Goal: Task Accomplishment & Management: Manage account settings

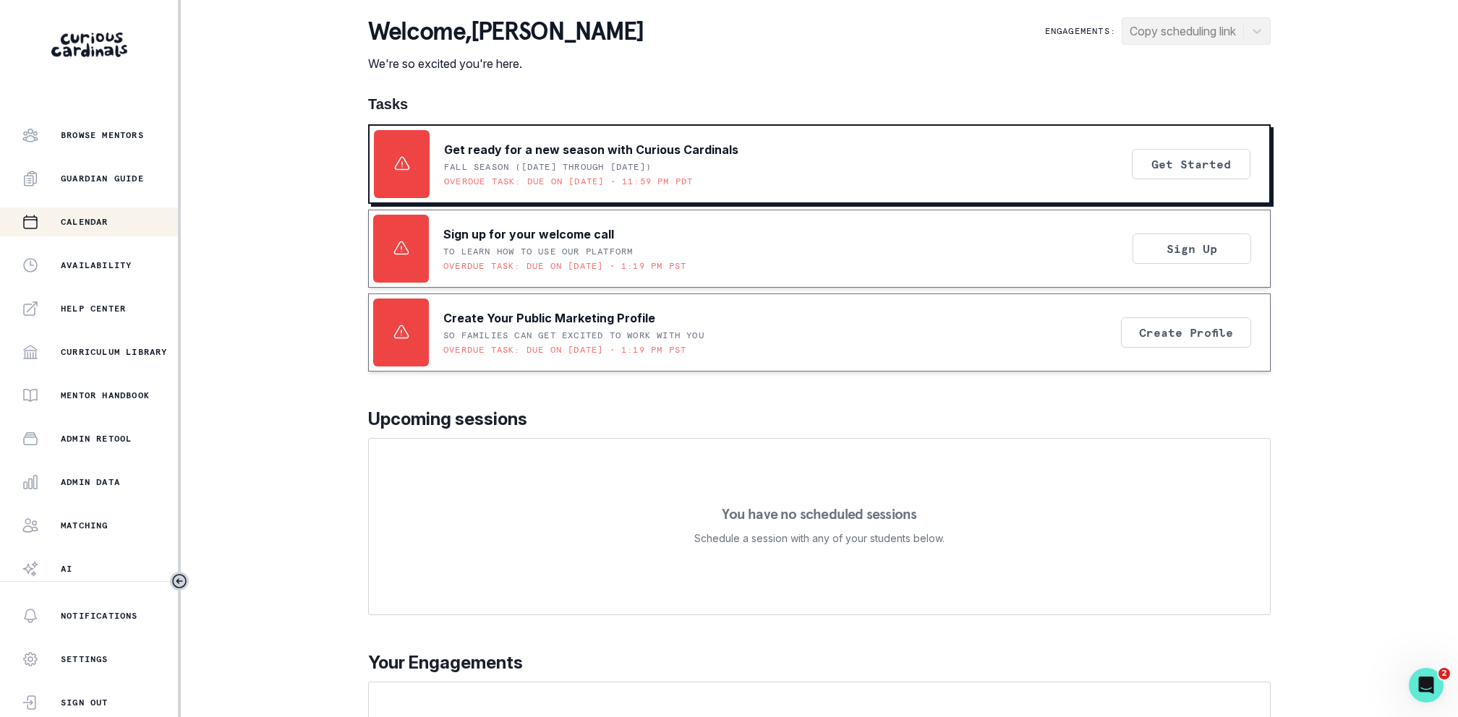
scroll to position [169, 0]
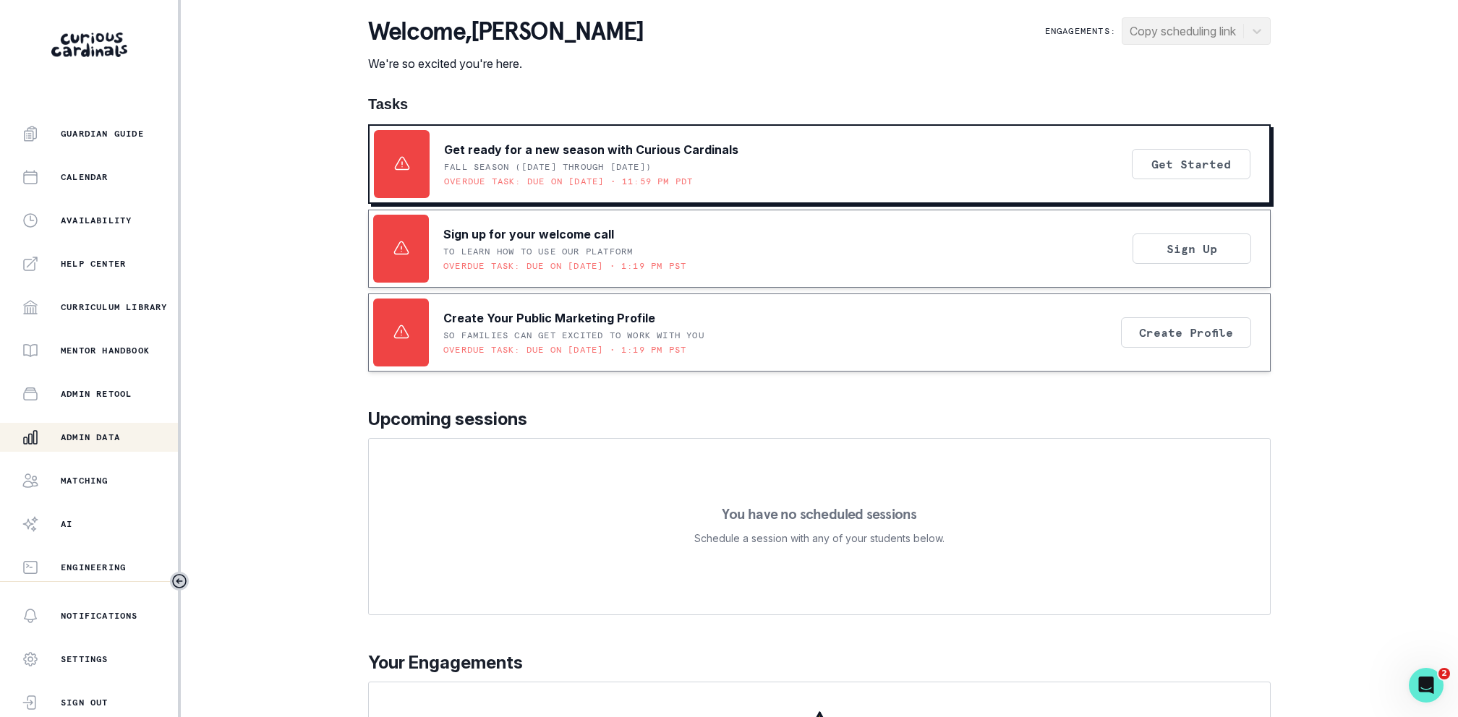
click at [74, 424] on button "Admin Data" at bounding box center [89, 437] width 178 height 29
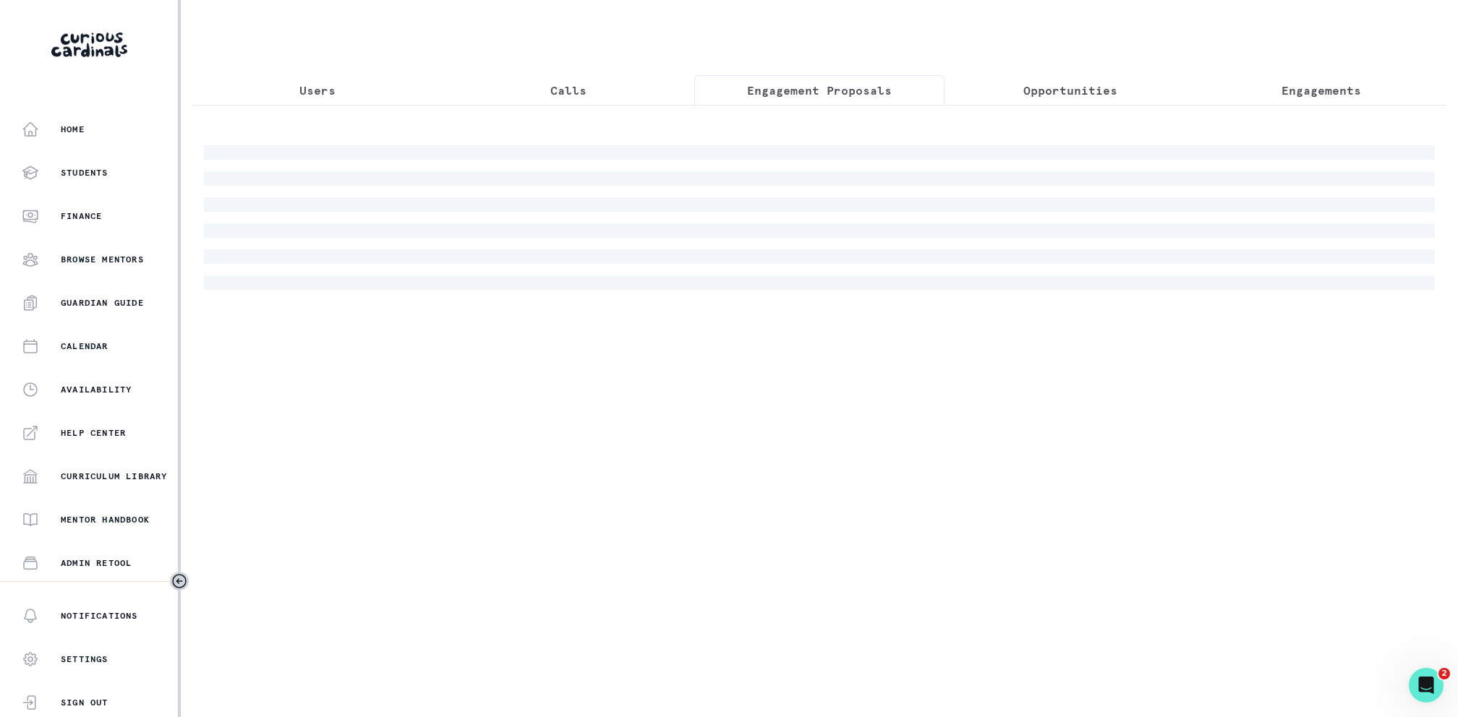
click at [811, 93] on p "Engagement Proposals" at bounding box center [819, 90] width 145 height 17
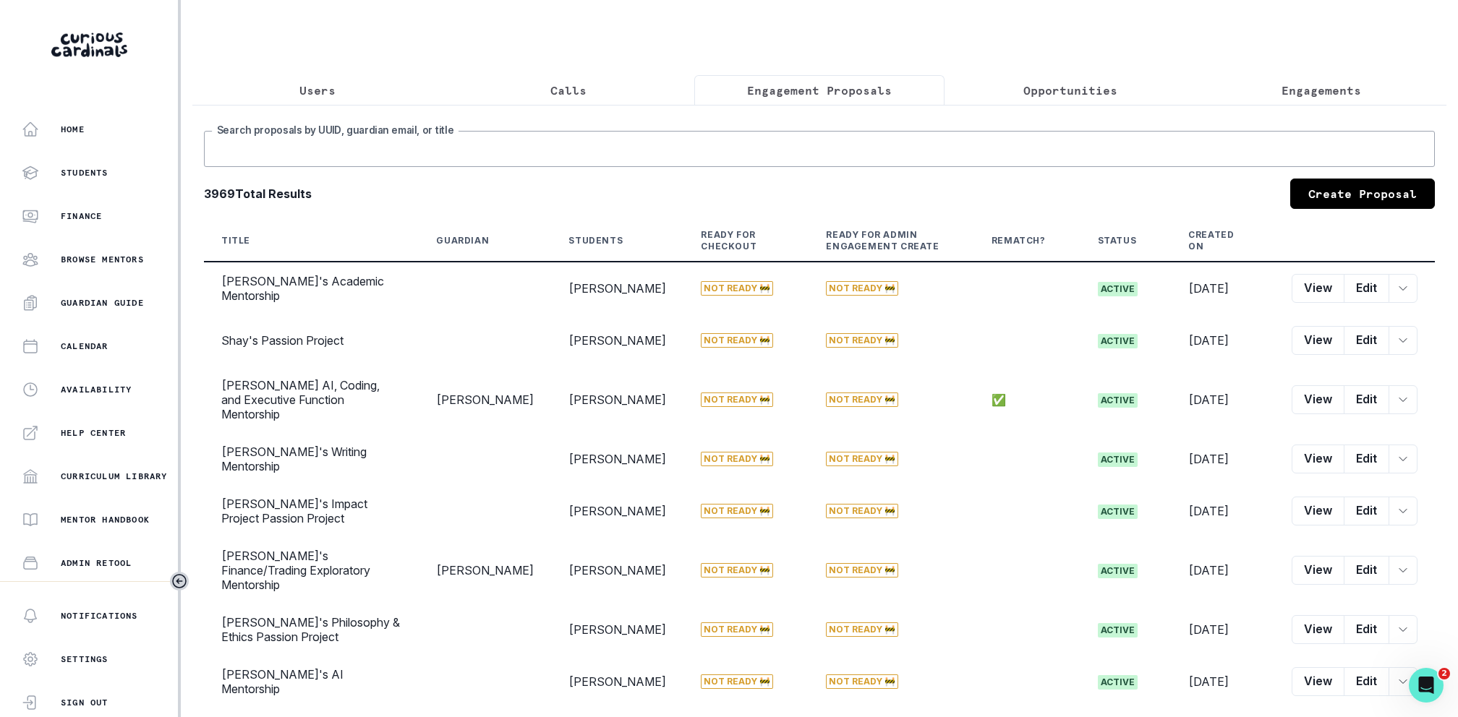
click at [800, 138] on input "Search proposals by UUID, guardian email, or title" at bounding box center [819, 149] width 1231 height 36
type input "naiya"
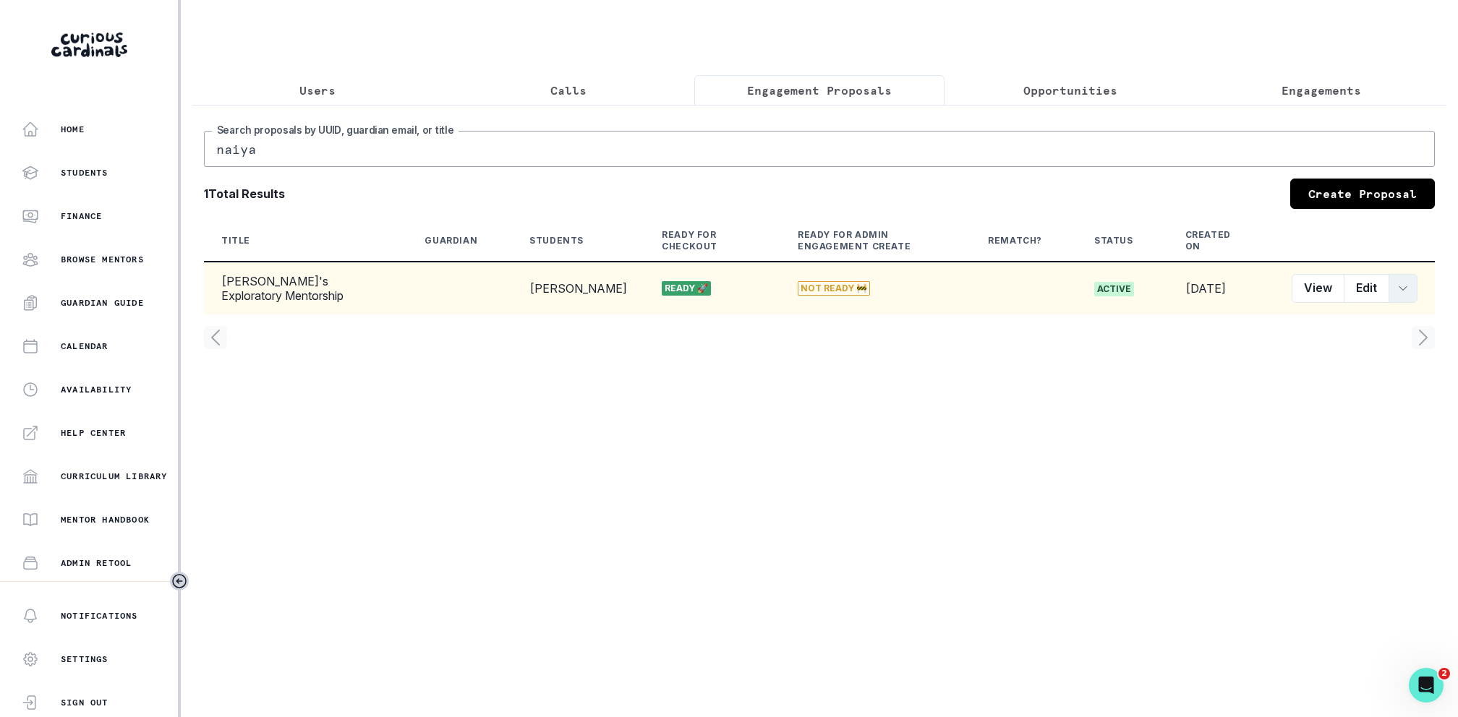
click at [1407, 283] on icon "row menu" at bounding box center [1403, 289] width 12 height 12
click at [1342, 395] on button "Customer Link" at bounding box center [1336, 394] width 161 height 23
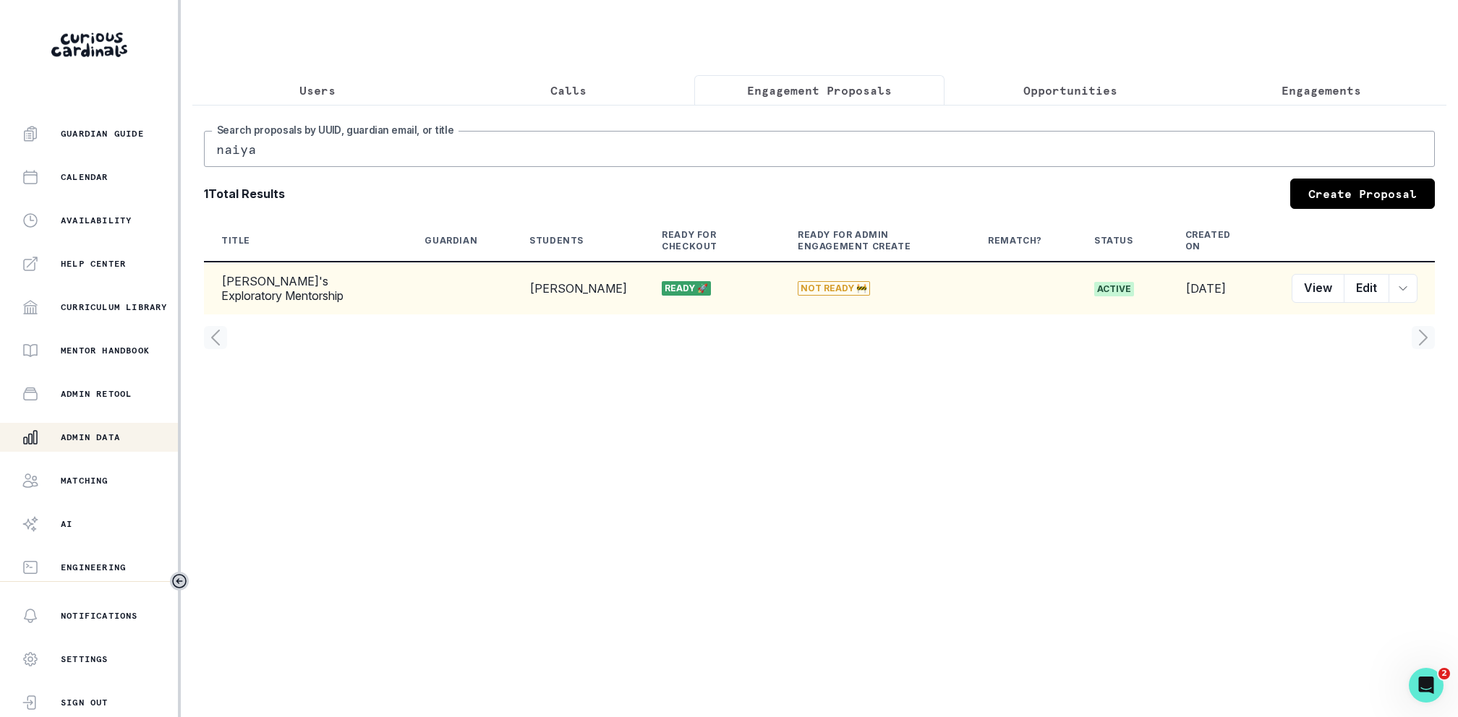
click at [1106, 106] on div "naiya Search proposals by [PERSON_NAME], guardian email, or title 1 Total Resul…" at bounding box center [819, 233] width 1254 height 256
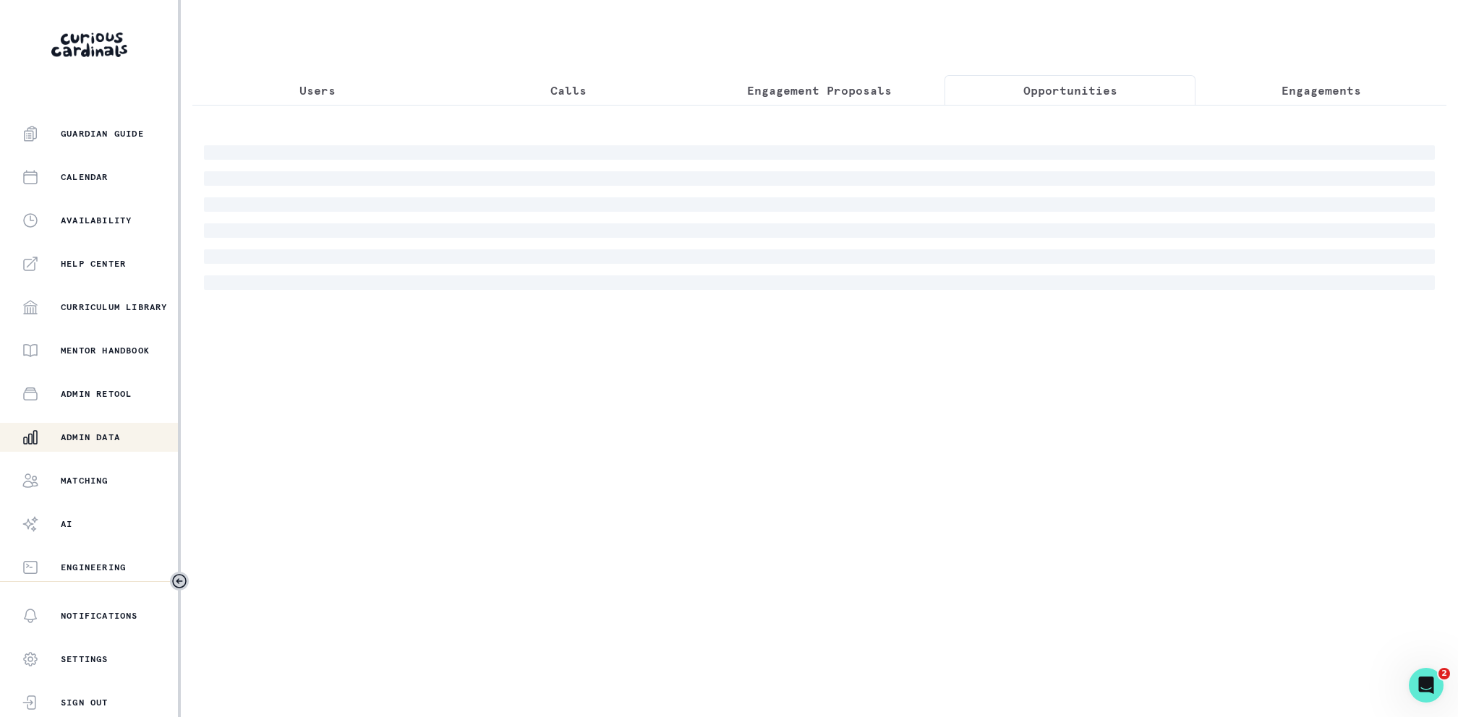
click at [1113, 92] on p "Opportunities" at bounding box center [1070, 90] width 94 height 17
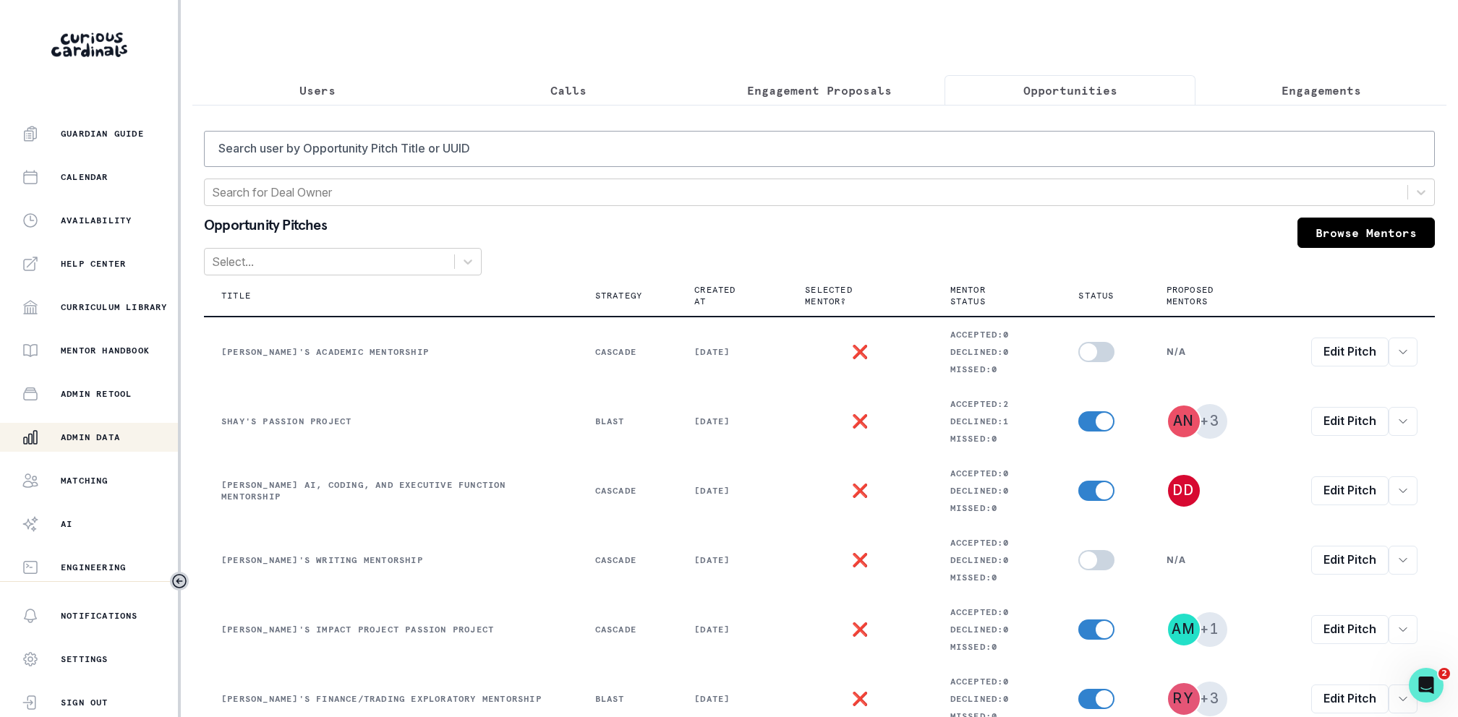
click at [1323, 105] on div "Search user by Opportunity Pitch Title or UUID Search for Deal Owner Opportunit…" at bounding box center [819, 581] width 1254 height 953
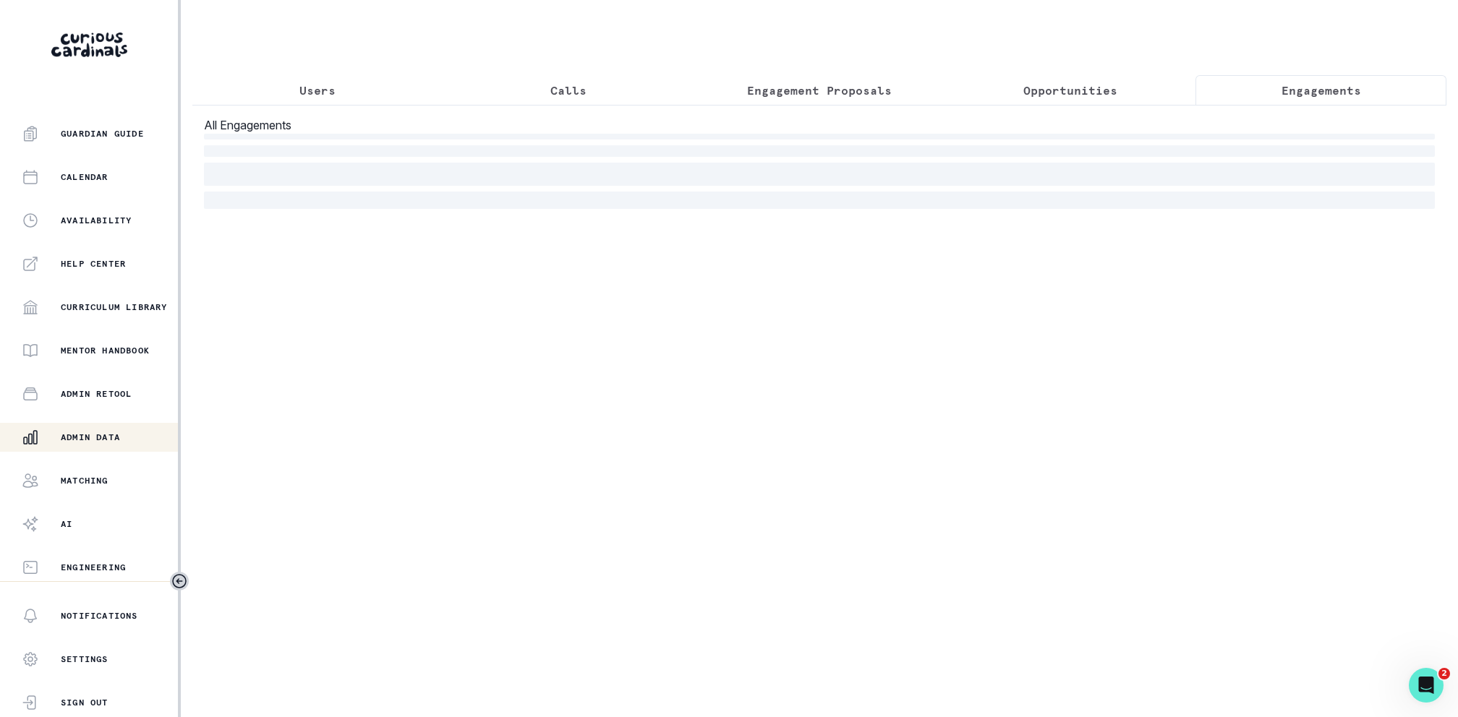
click at [1318, 96] on p "Engagements" at bounding box center [1321, 90] width 80 height 17
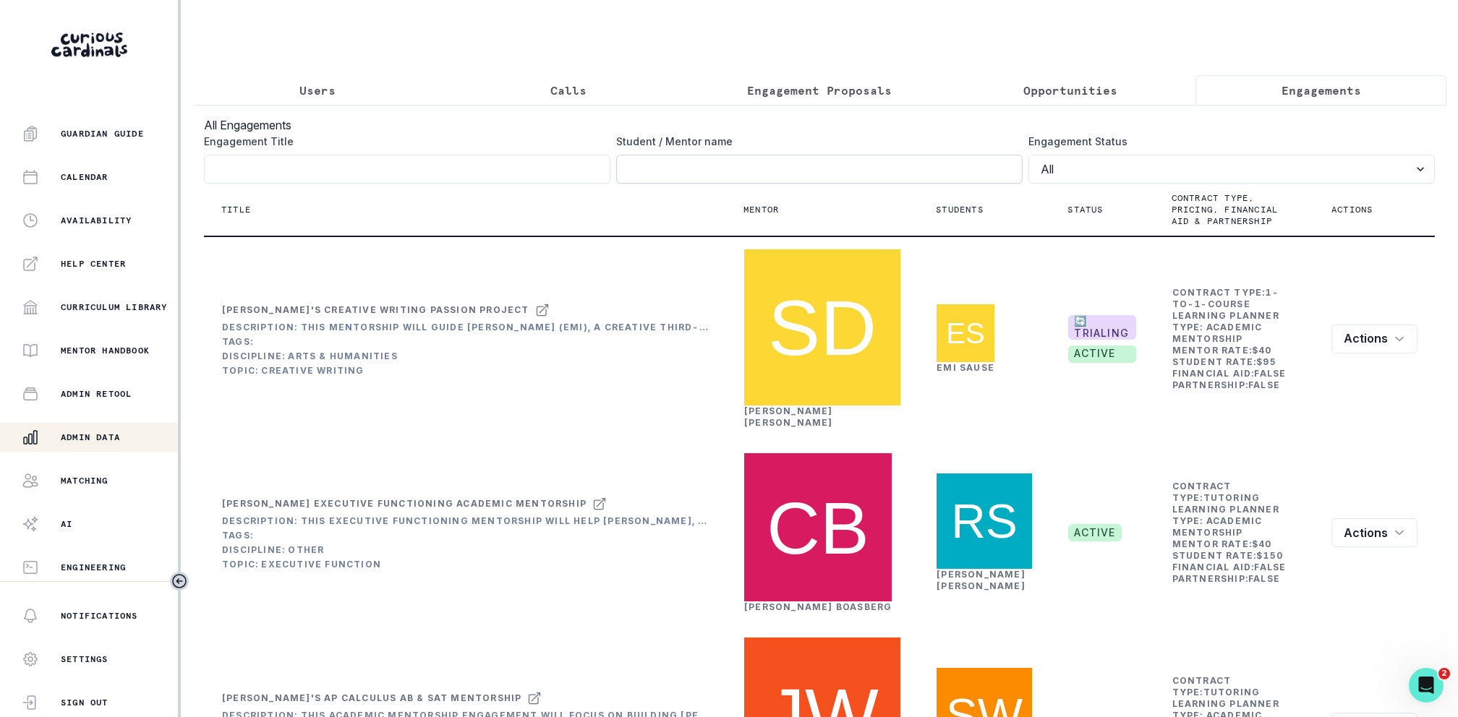
click at [784, 175] on input "Engagement Title" at bounding box center [819, 169] width 406 height 29
type input "[PERSON_NAME]"
click button "submit" at bounding box center [0, 0] width 0 height 0
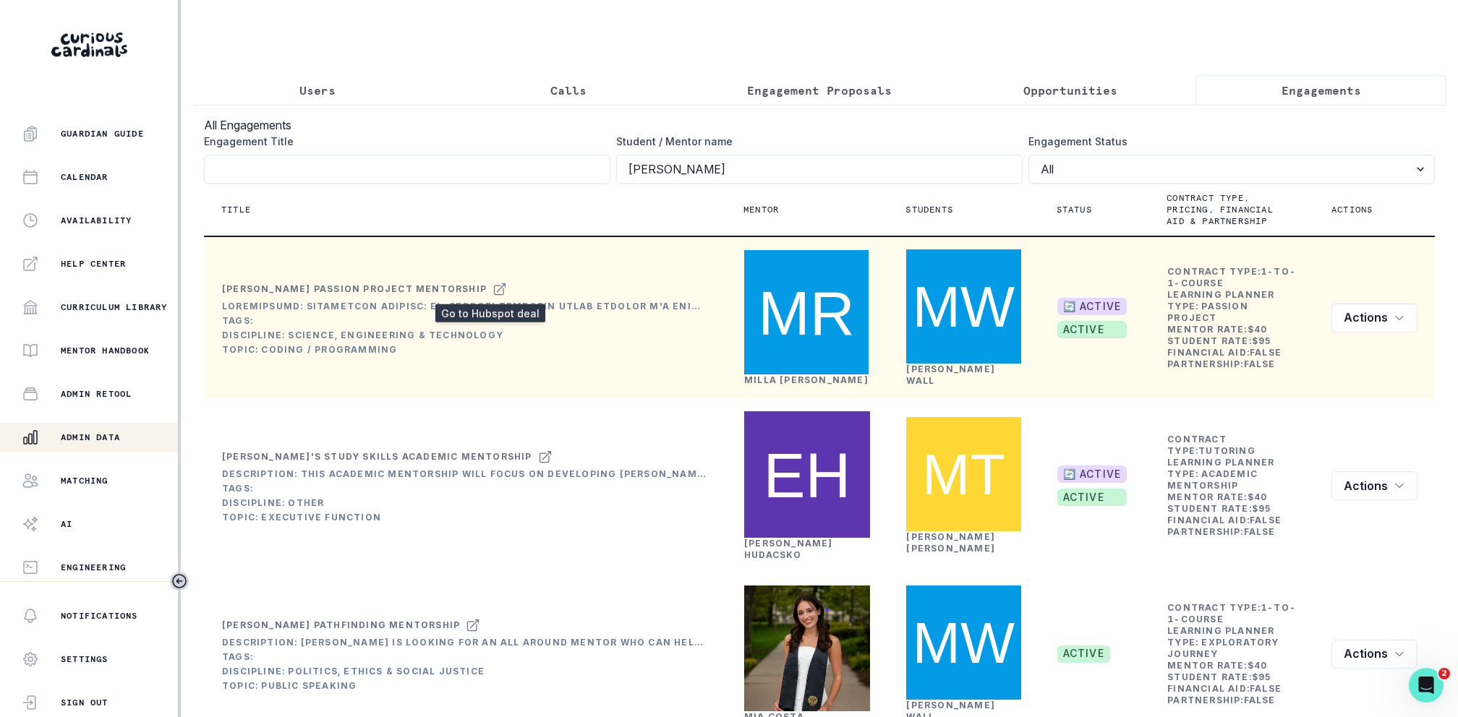
click at [492, 286] on icon at bounding box center [499, 289] width 14 height 17
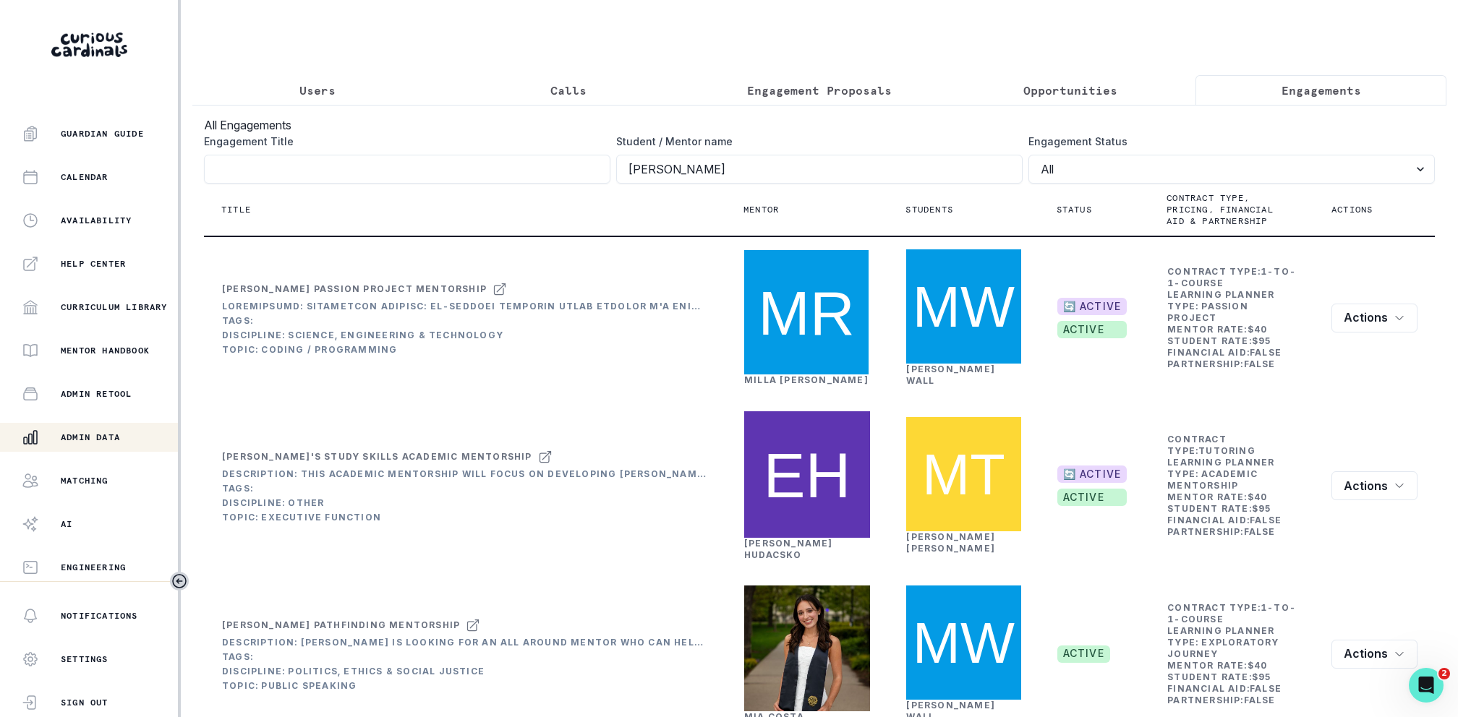
click at [840, 139] on label "Student / Mentor name" at bounding box center [815, 141] width 398 height 15
click at [610, 155] on input "Engagement Title" at bounding box center [407, 169] width 406 height 29
click at [835, 139] on label "Student / Mentor name" at bounding box center [815, 141] width 398 height 15
click at [610, 155] on input "Engagement Title" at bounding box center [407, 169] width 406 height 29
click at [746, 119] on h3 "All Engagements" at bounding box center [819, 124] width 1231 height 17
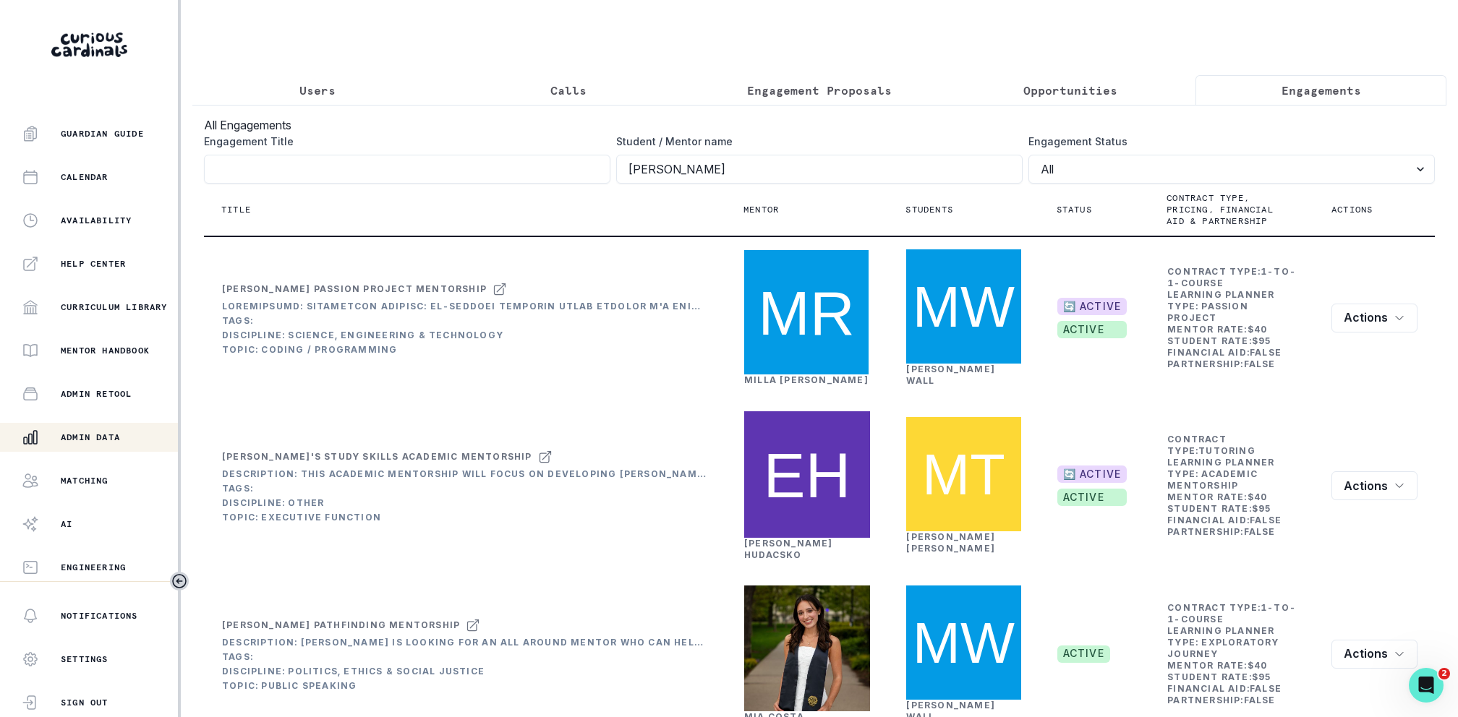
click at [733, 85] on button "Engagement Proposals" at bounding box center [819, 90] width 251 height 30
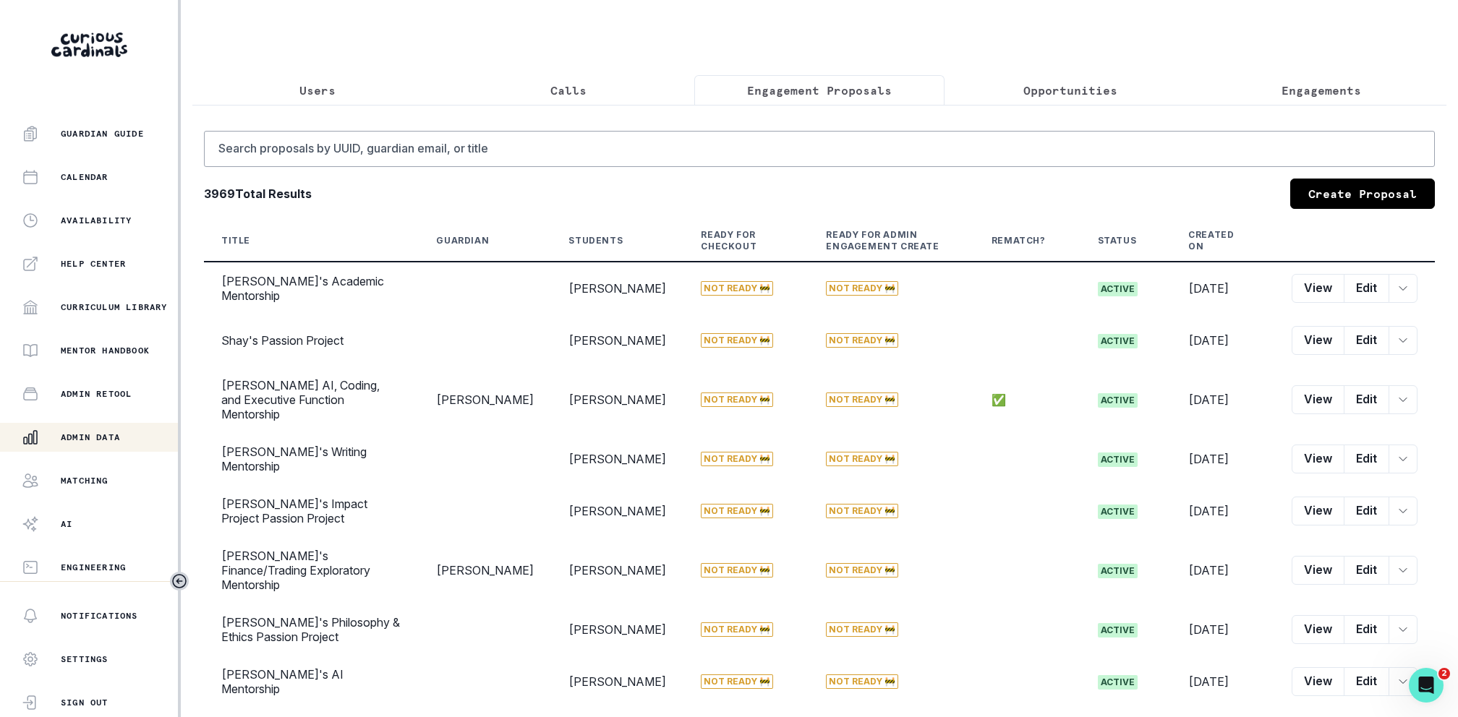
click at [803, 102] on button "Engagement Proposals" at bounding box center [819, 90] width 251 height 30
click at [788, 140] on input "Search proposals by UUID, guardian email, or title" at bounding box center [819, 149] width 1231 height 36
type input "[PERSON_NAME]"
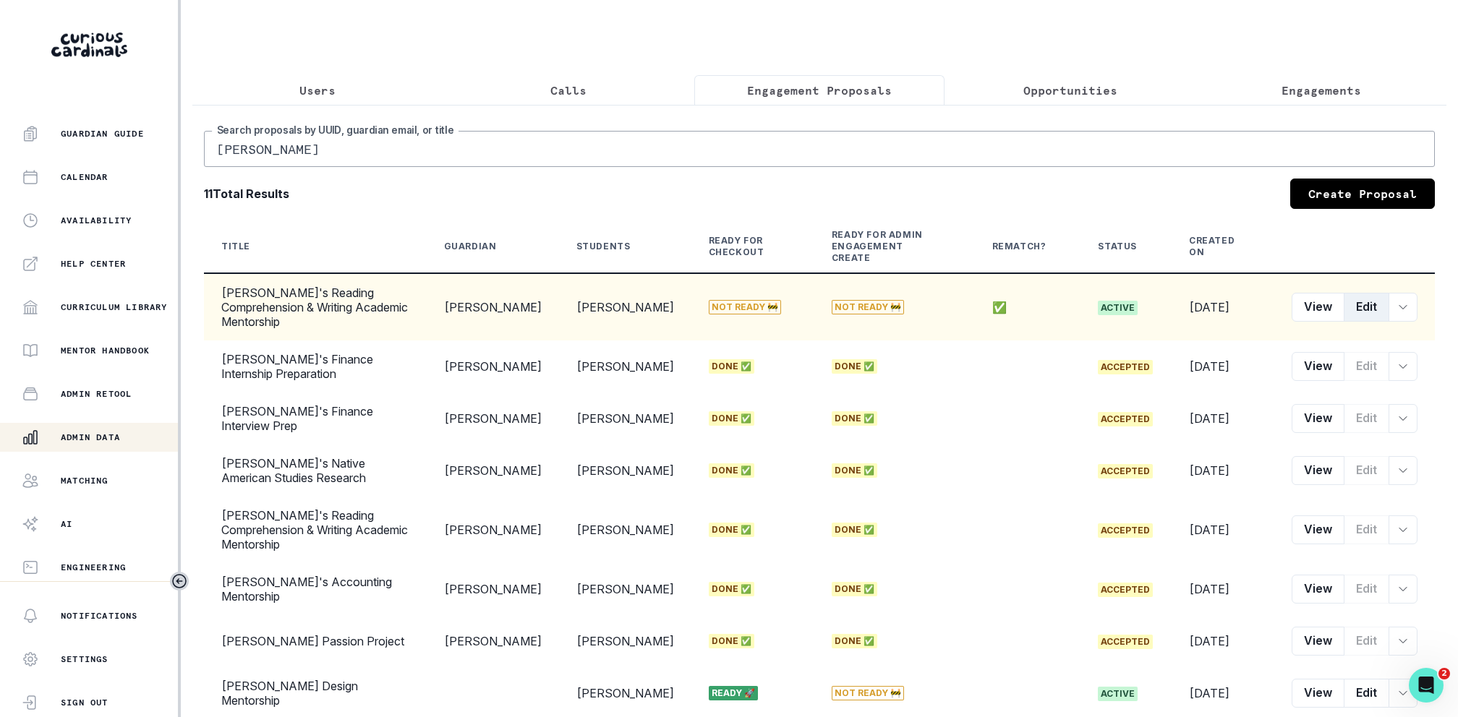
click at [1369, 293] on button "Edit" at bounding box center [1367, 307] width 46 height 29
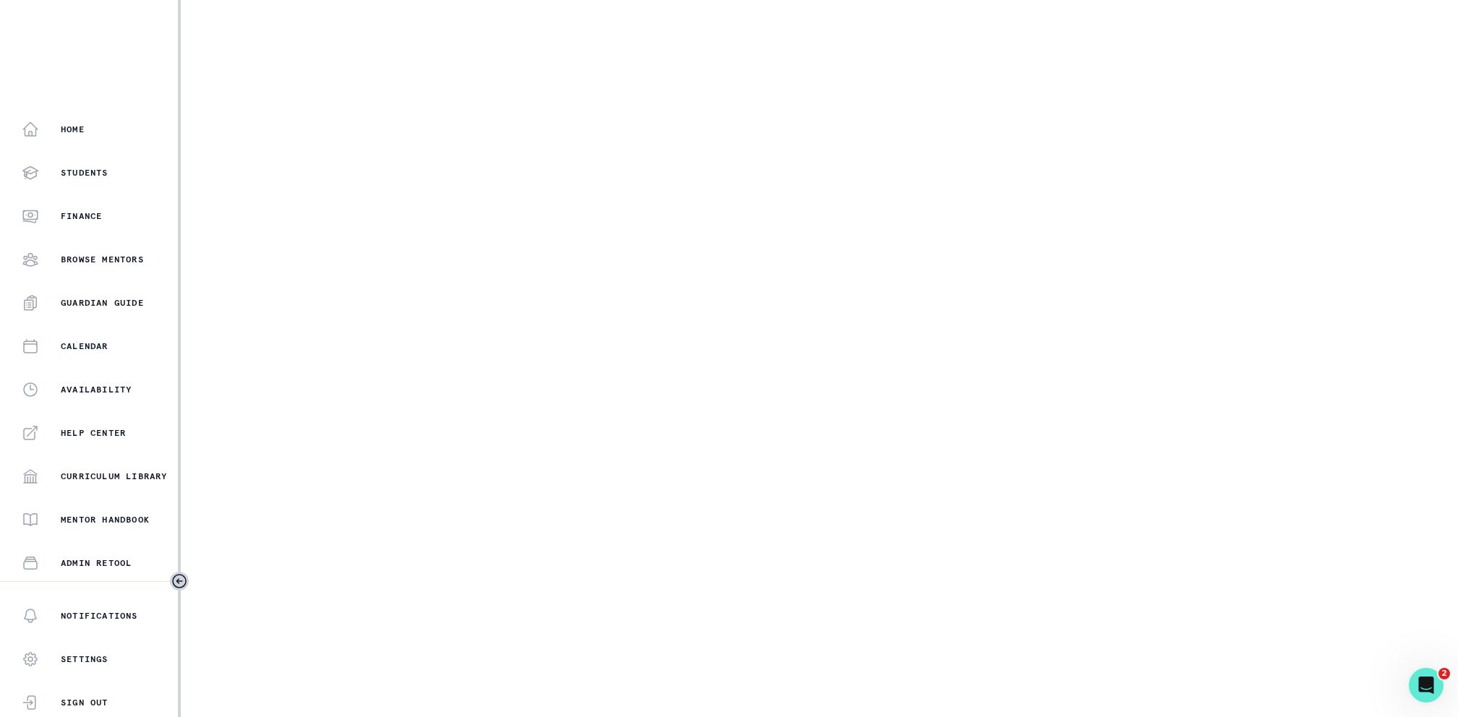
select select "6267cc0b-1467-404d-8526-2734dc3f89d1"
select select "161b8371-7959-4e0b-a08a-4737af41032e"
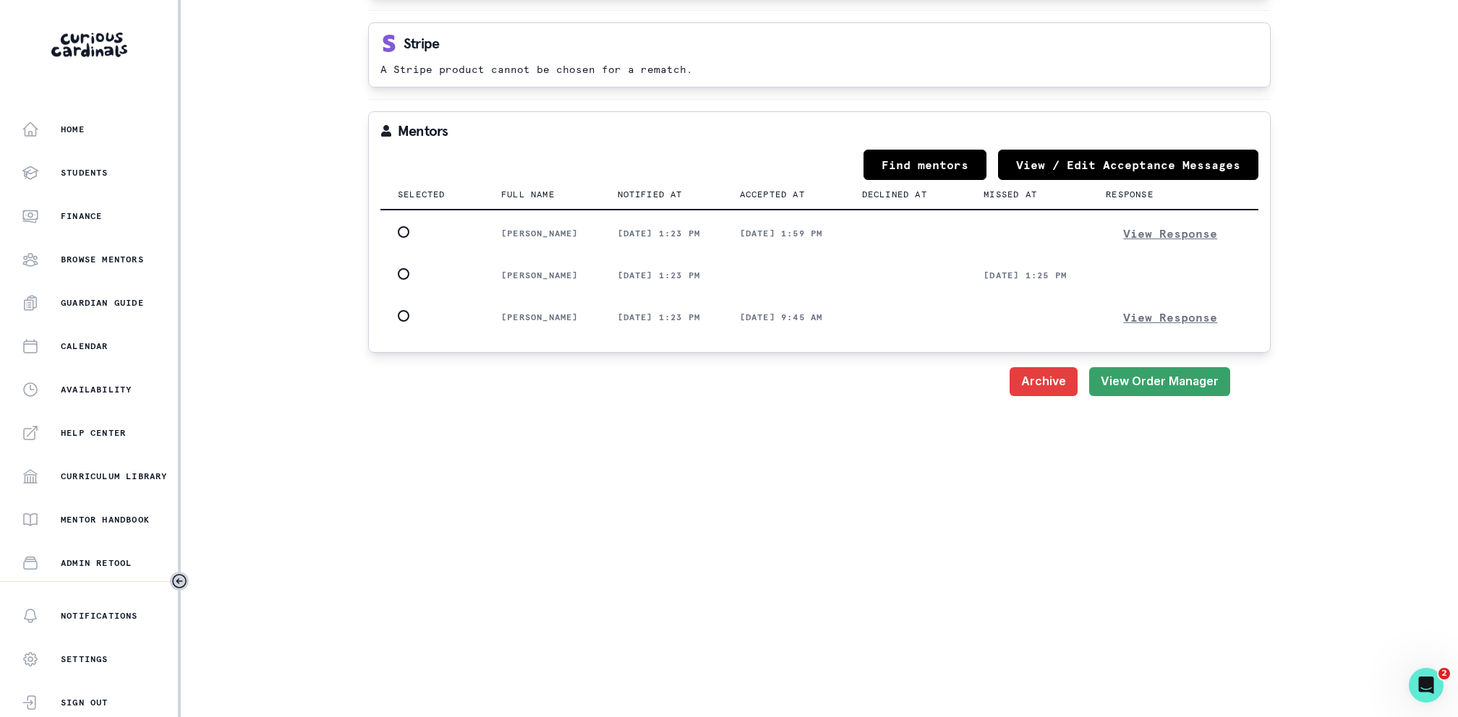
scroll to position [1553, 0]
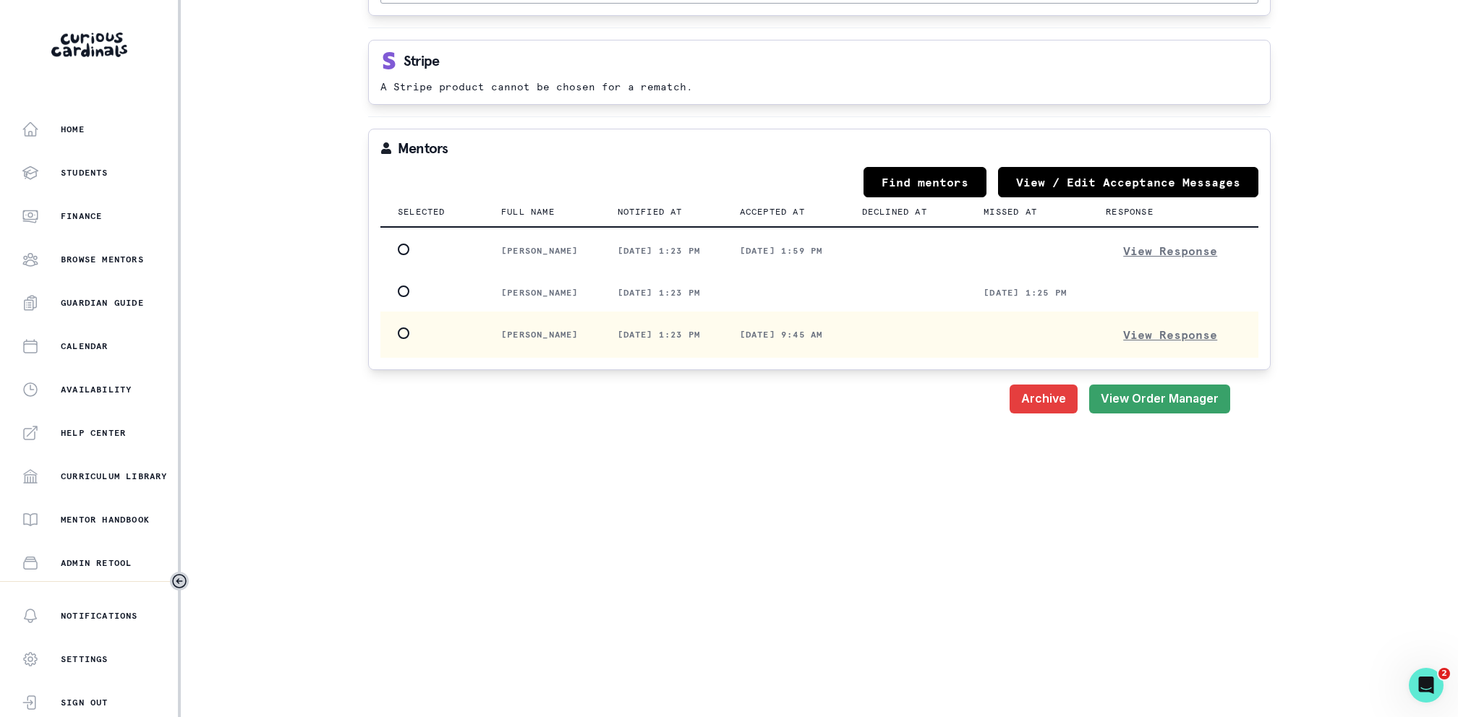
click at [398, 339] on span at bounding box center [404, 334] width 12 height 12
click at [398, 333] on input "radio" at bounding box center [397, 333] width 1 height 1
click at [1208, 414] on button "Save" at bounding box center [1204, 399] width 51 height 29
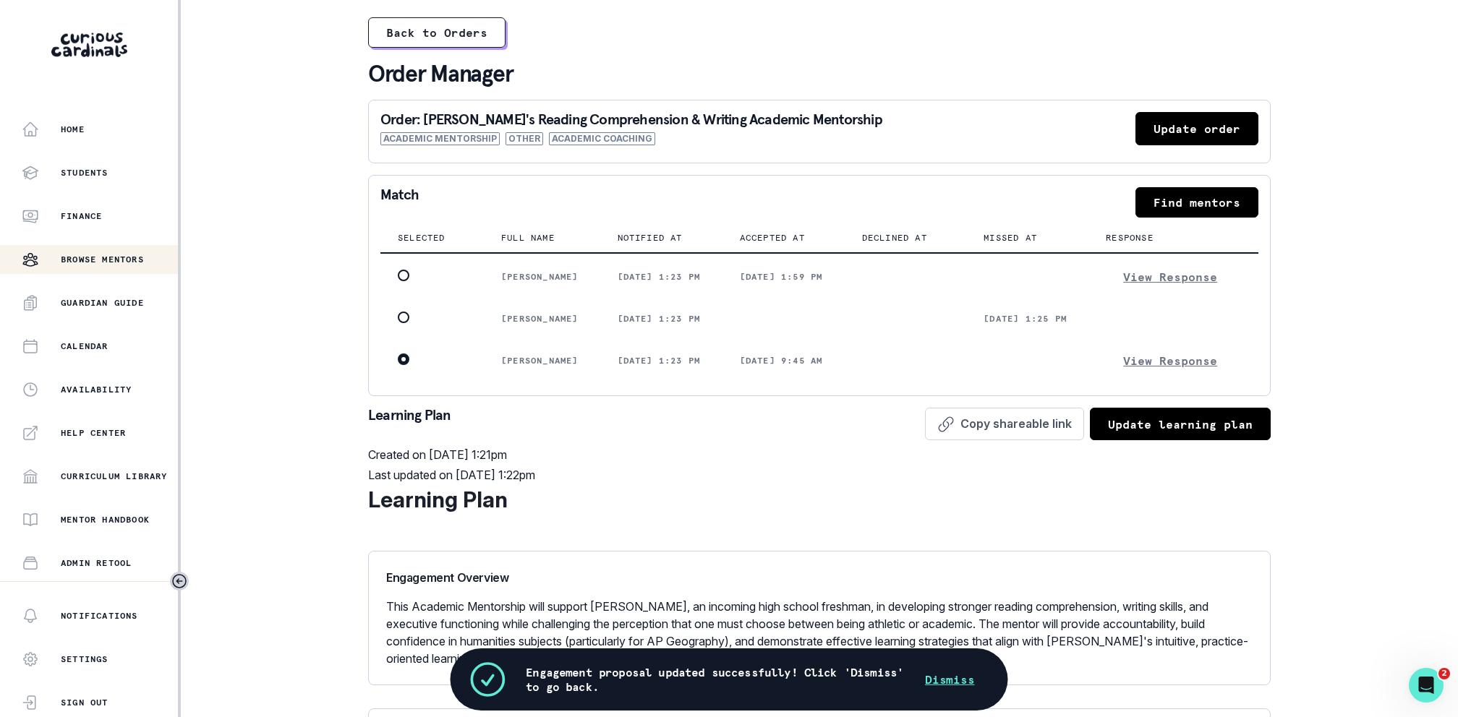
scroll to position [169, 0]
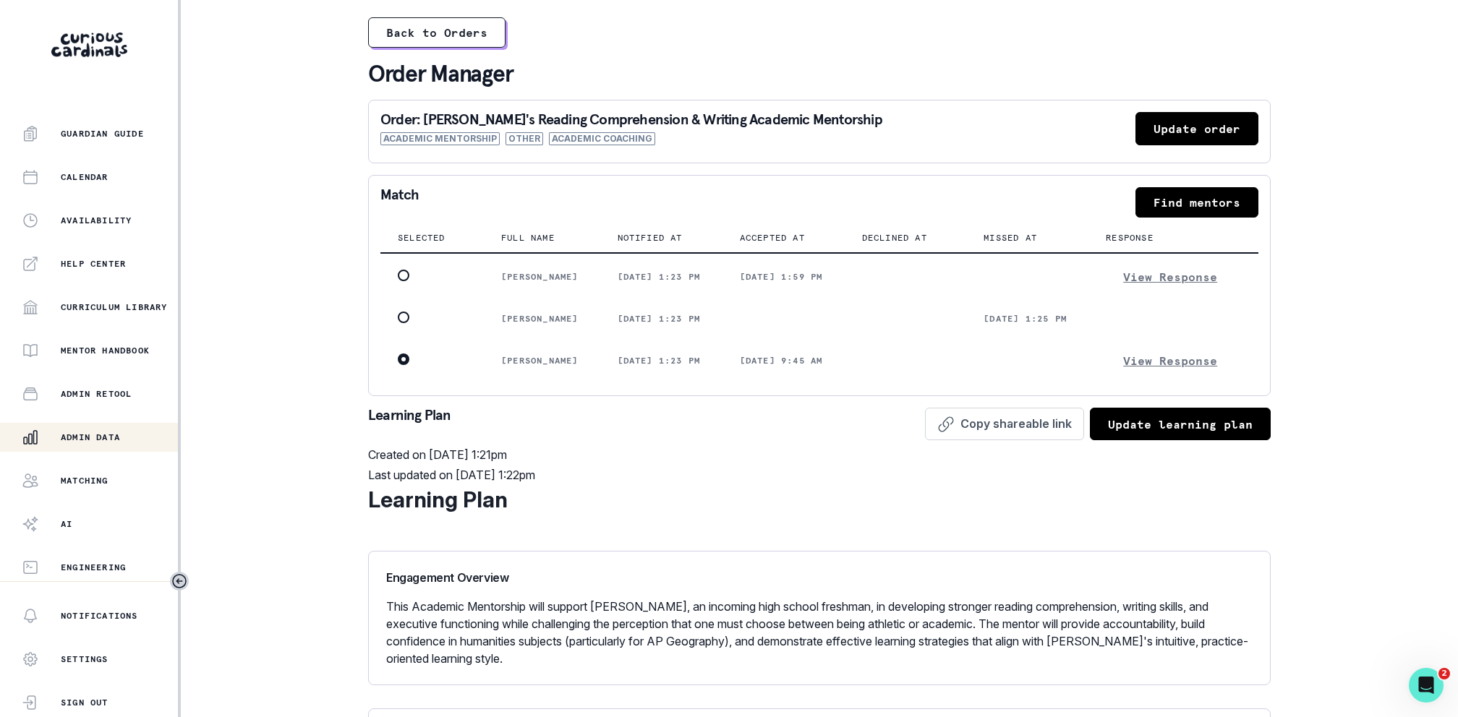
click at [72, 441] on p "Admin Data" at bounding box center [90, 438] width 59 height 12
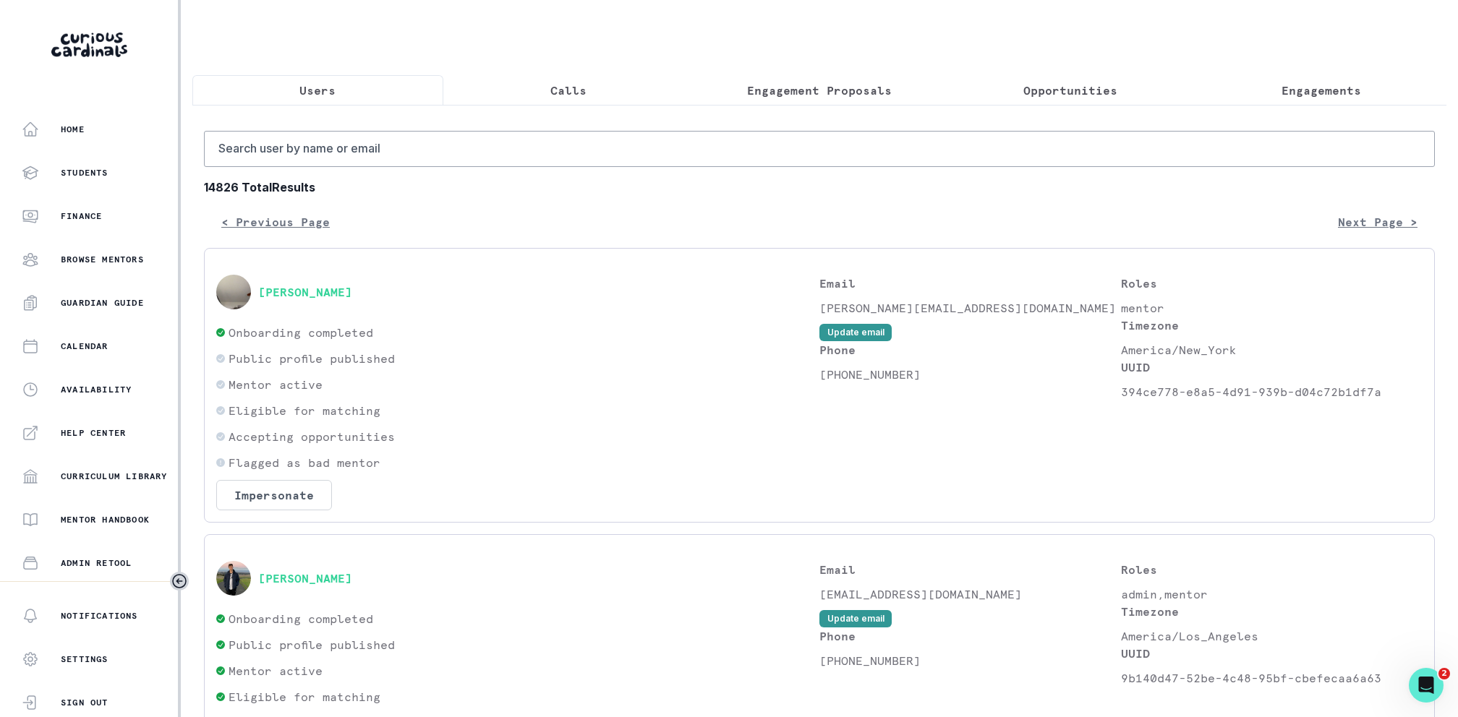
click at [811, 95] on p "Engagement Proposals" at bounding box center [819, 90] width 145 height 17
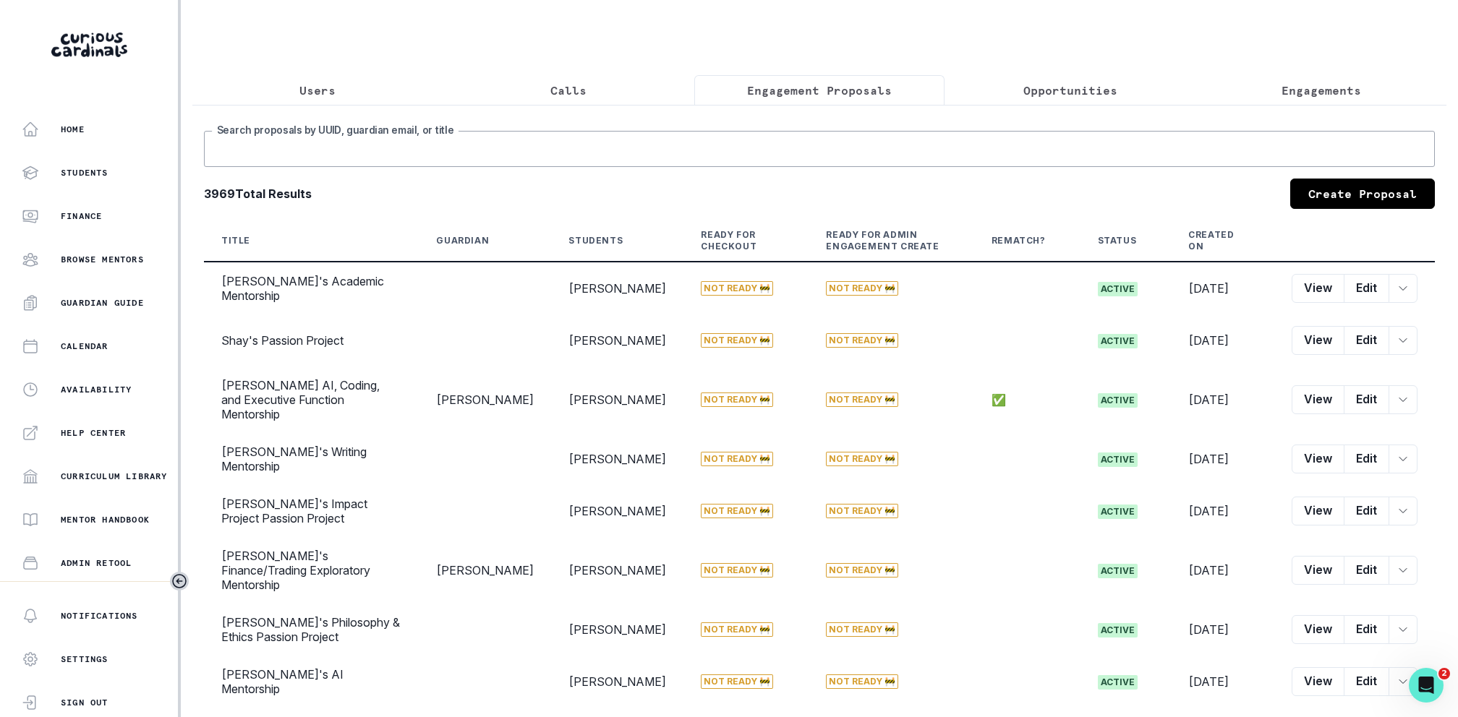
click at [797, 132] on input "Search proposals by UUID, guardian email, or title" at bounding box center [819, 149] width 1231 height 36
type input "[PERSON_NAME]"
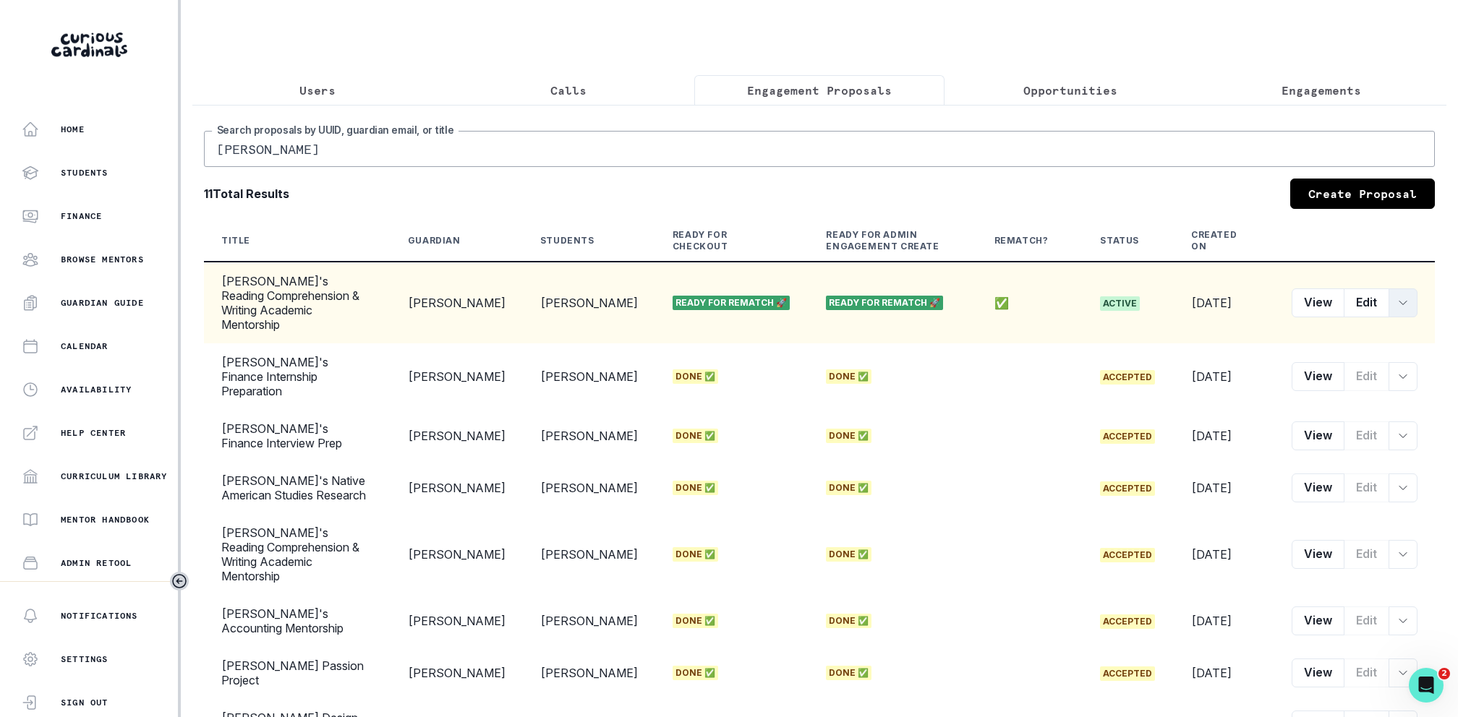
click at [1409, 295] on button "row menu" at bounding box center [1402, 303] width 29 height 29
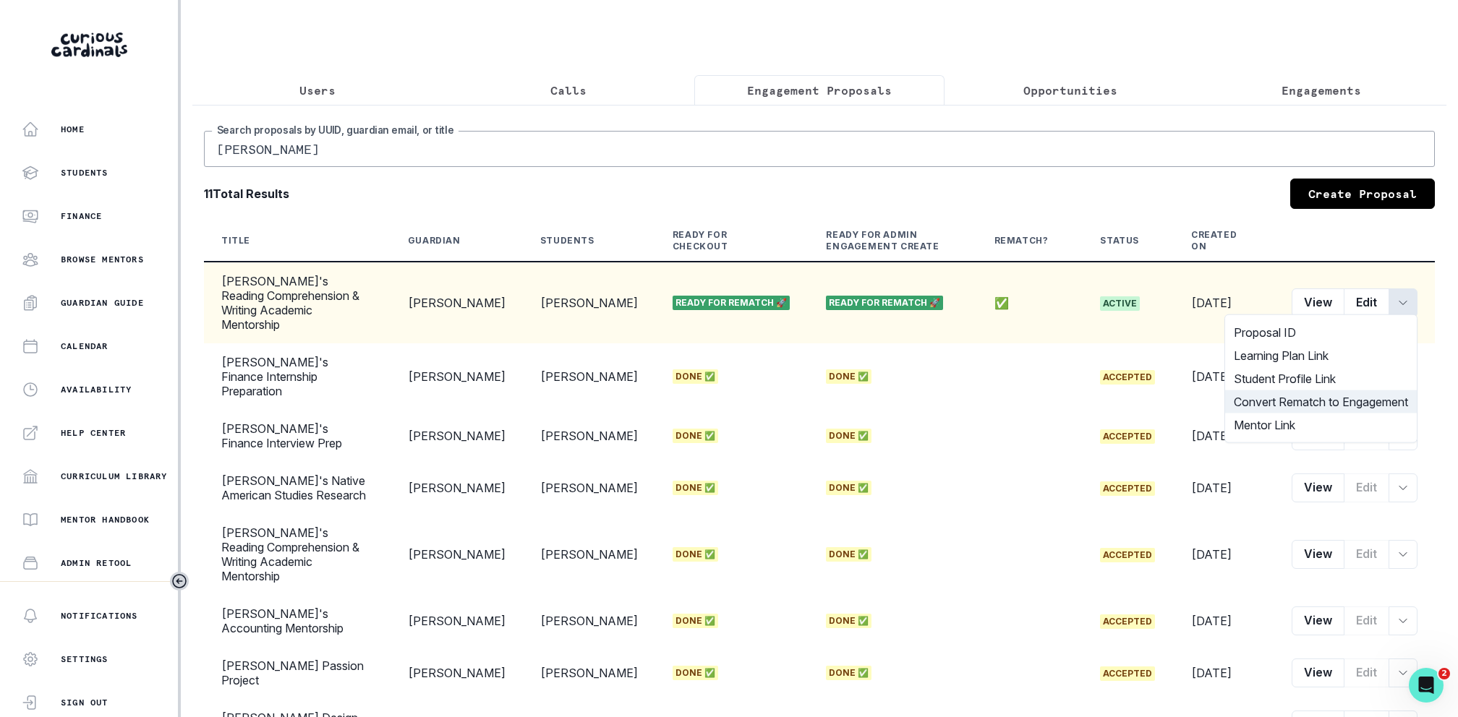
click at [1344, 401] on button "Convert Rematch to Engagement" at bounding box center [1321, 402] width 192 height 23
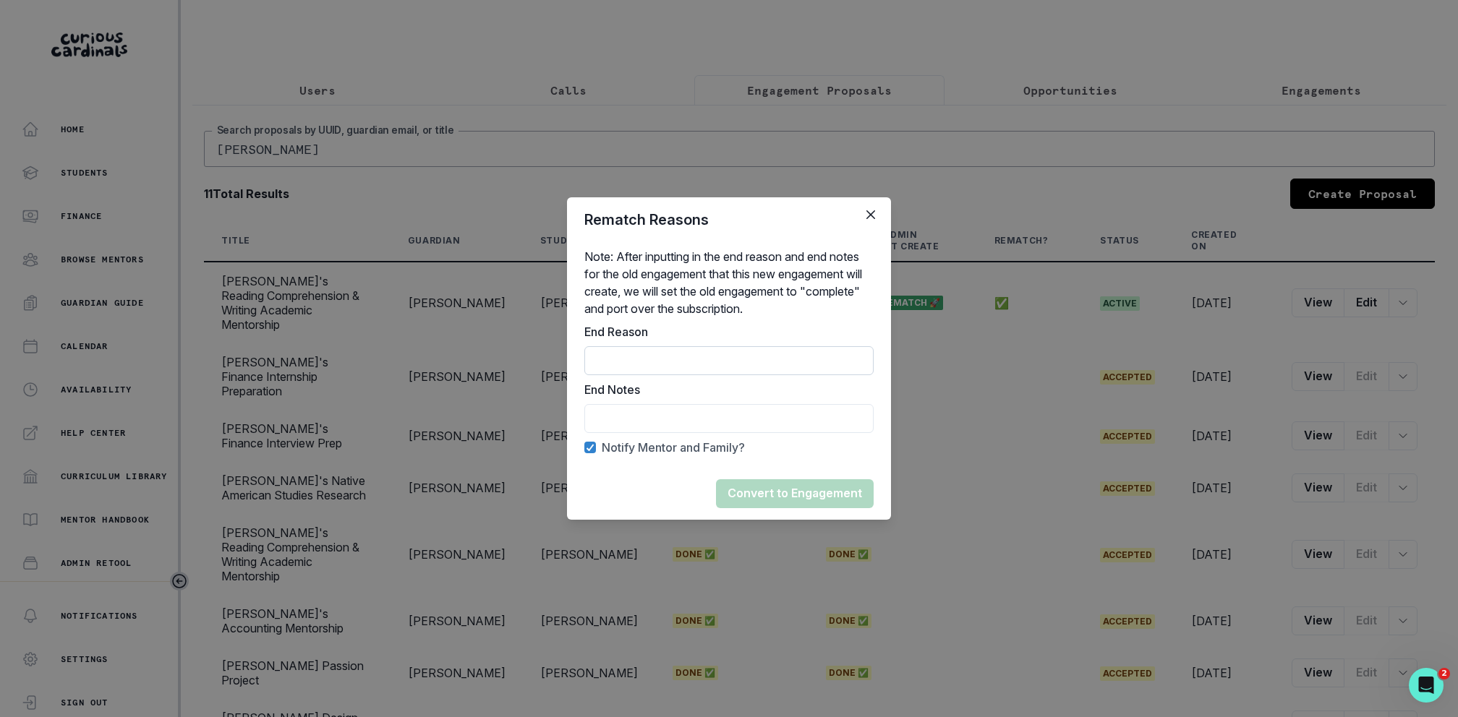
click at [799, 362] on input "End Reason" at bounding box center [728, 360] width 289 height 29
type input "Mentor rematch"
click at [716, 427] on input "End Reason" at bounding box center [728, 418] width 289 height 29
type input "Mentor rematch"
click at [677, 504] on footer "Convert to Engagement" at bounding box center [729, 494] width 324 height 52
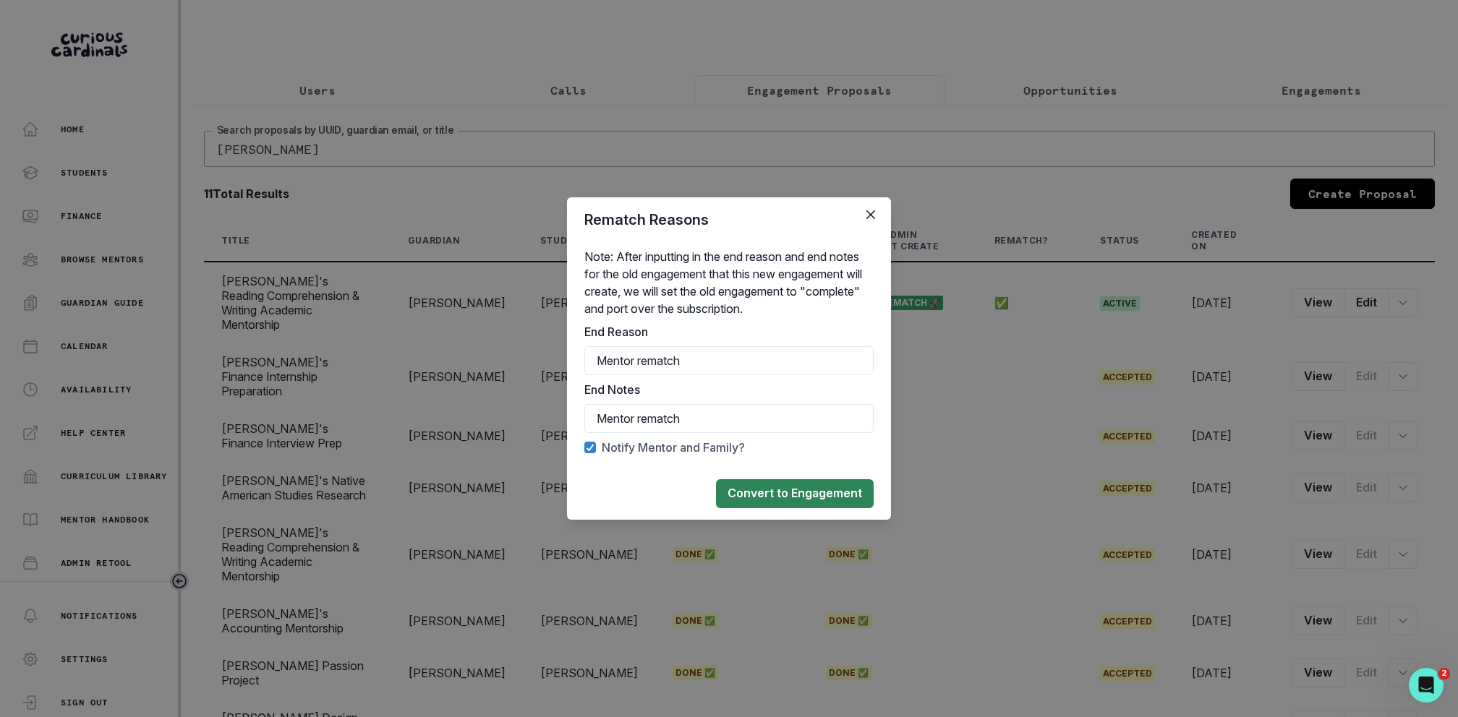
click at [772, 498] on button "Convert to Engagement" at bounding box center [795, 493] width 158 height 29
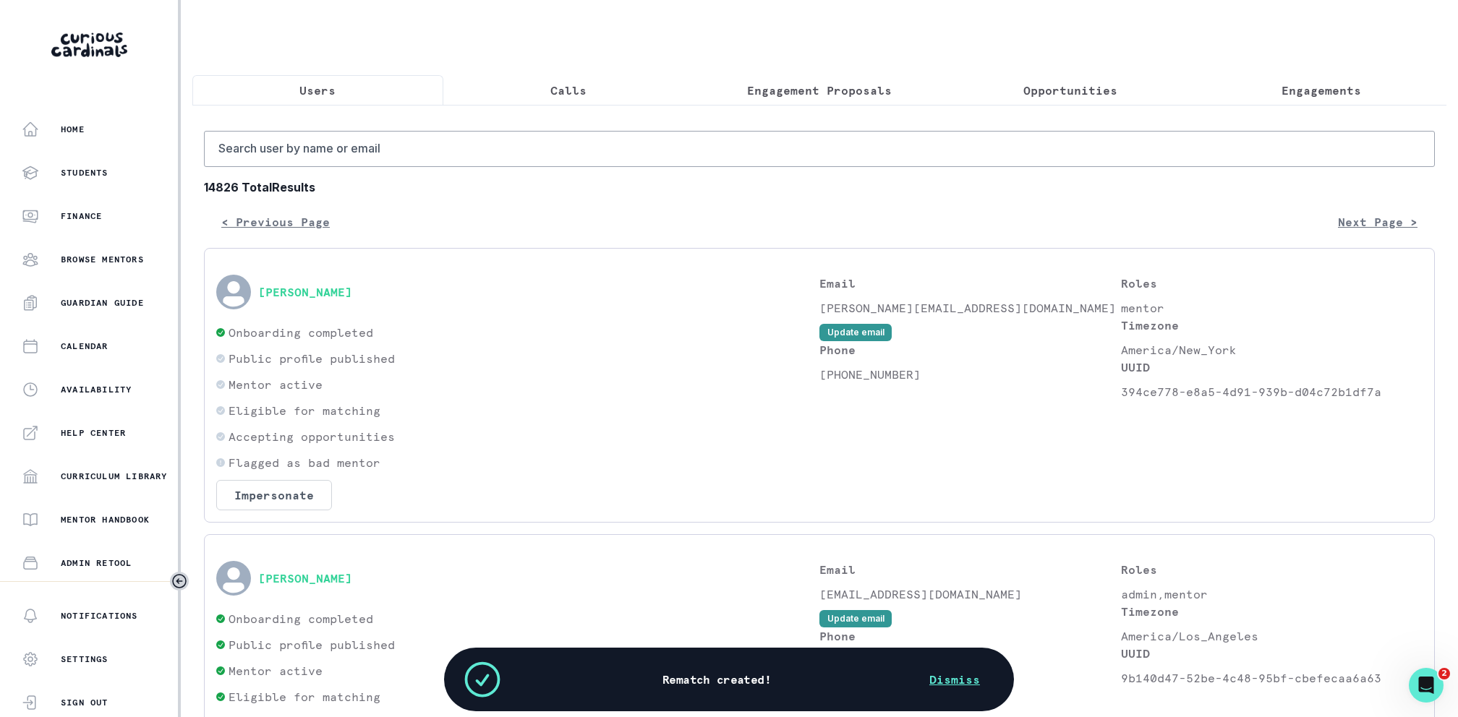
click at [309, 86] on p "Users" at bounding box center [317, 90] width 36 height 17
click at [306, 141] on input "Search user by name or email" at bounding box center [819, 149] width 1231 height 36
type input "[PERSON_NAME]"
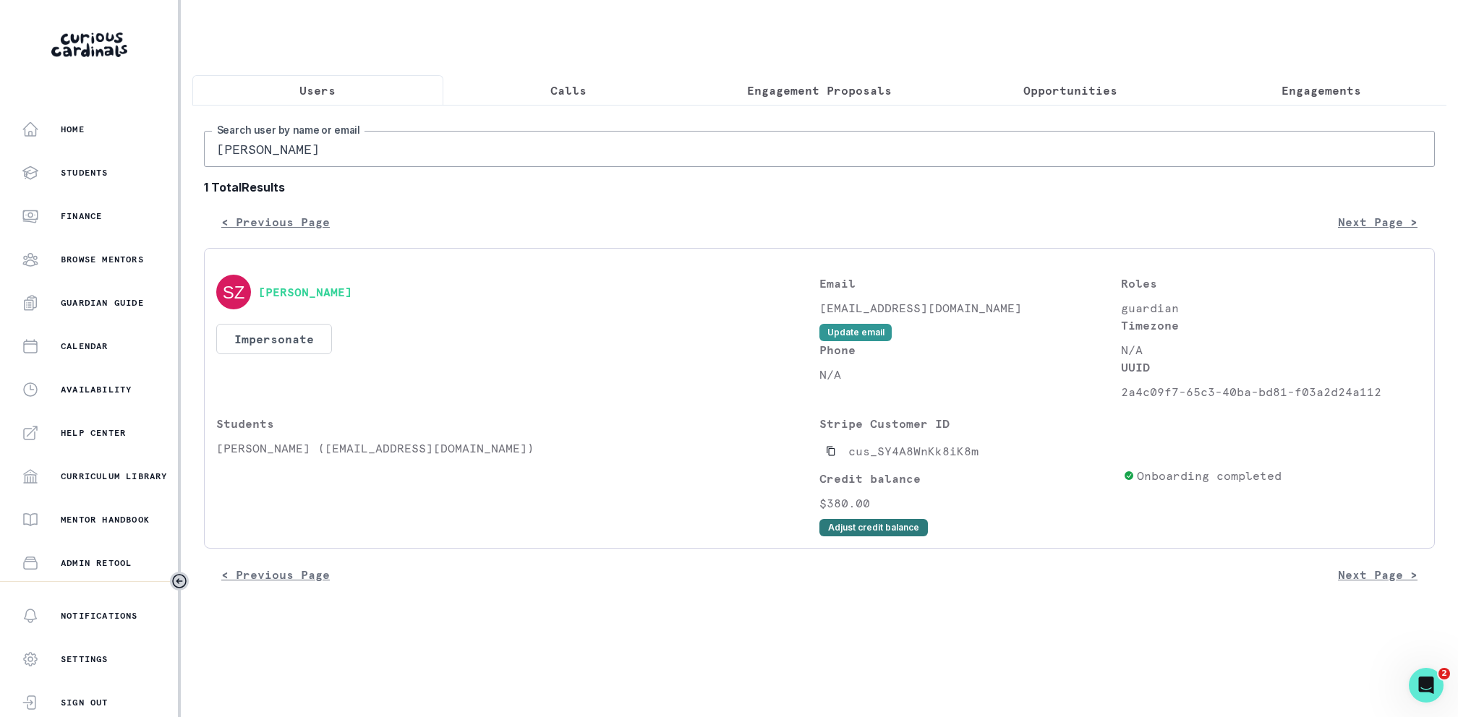
click at [900, 528] on button "Adjust credit balance" at bounding box center [873, 527] width 108 height 17
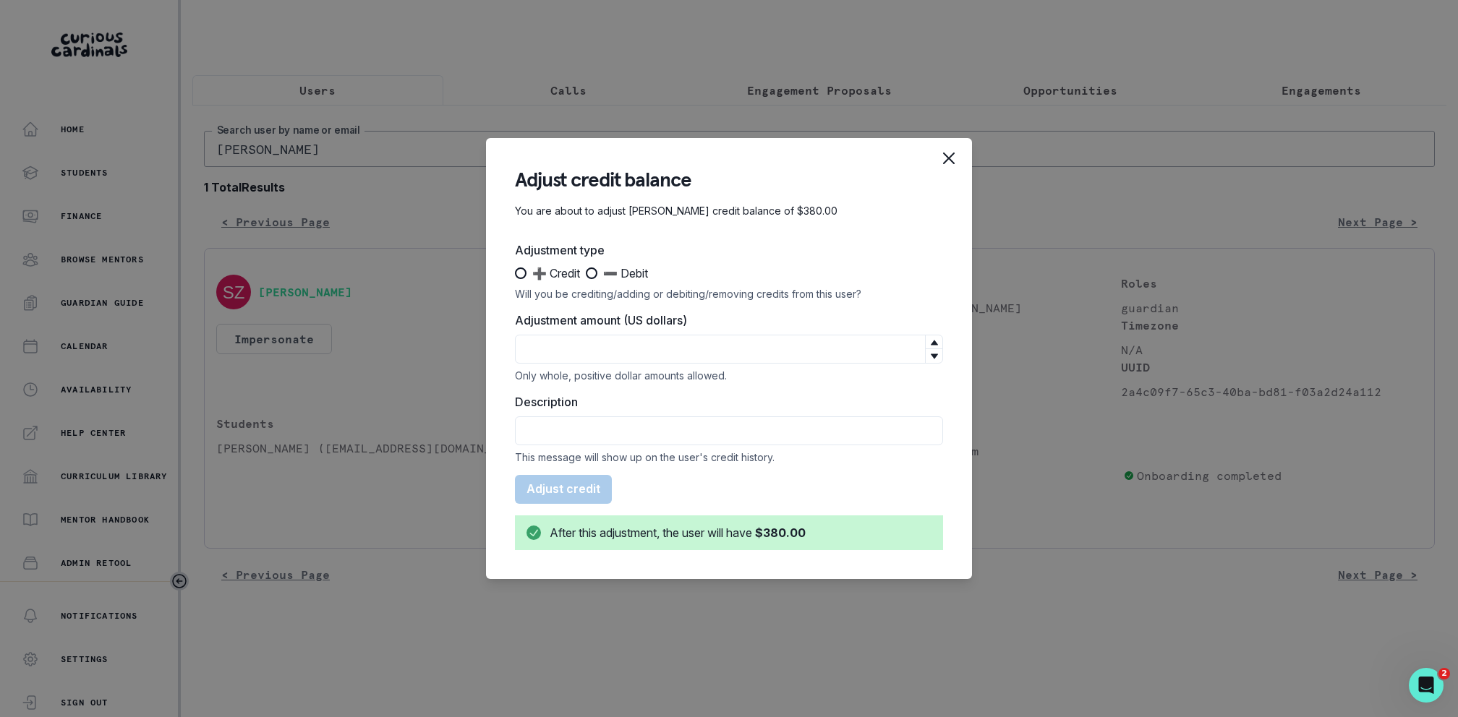
click at [522, 276] on span at bounding box center [521, 274] width 12 height 12
click at [515, 274] on input "➕ Credit" at bounding box center [514, 273] width 1 height 1
radio input "true"
click at [580, 333] on div "Adjustment amount (US dollars) Only whole, positive dollar amounts allowed." at bounding box center [729, 347] width 428 height 70
click at [586, 343] on input "Adjustment amount (US dollars)" at bounding box center [729, 349] width 428 height 29
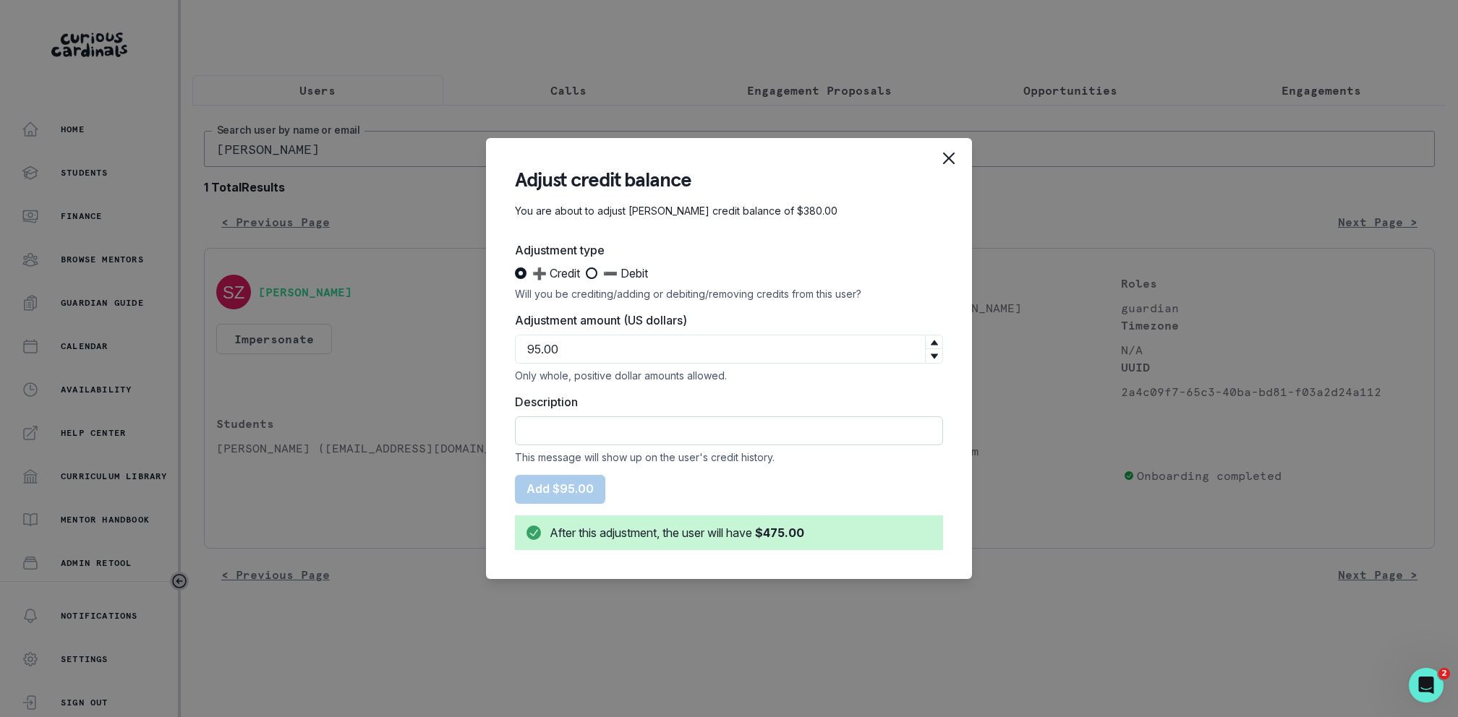
type input "95"
click at [560, 439] on input "Description" at bounding box center [729, 431] width 428 height 29
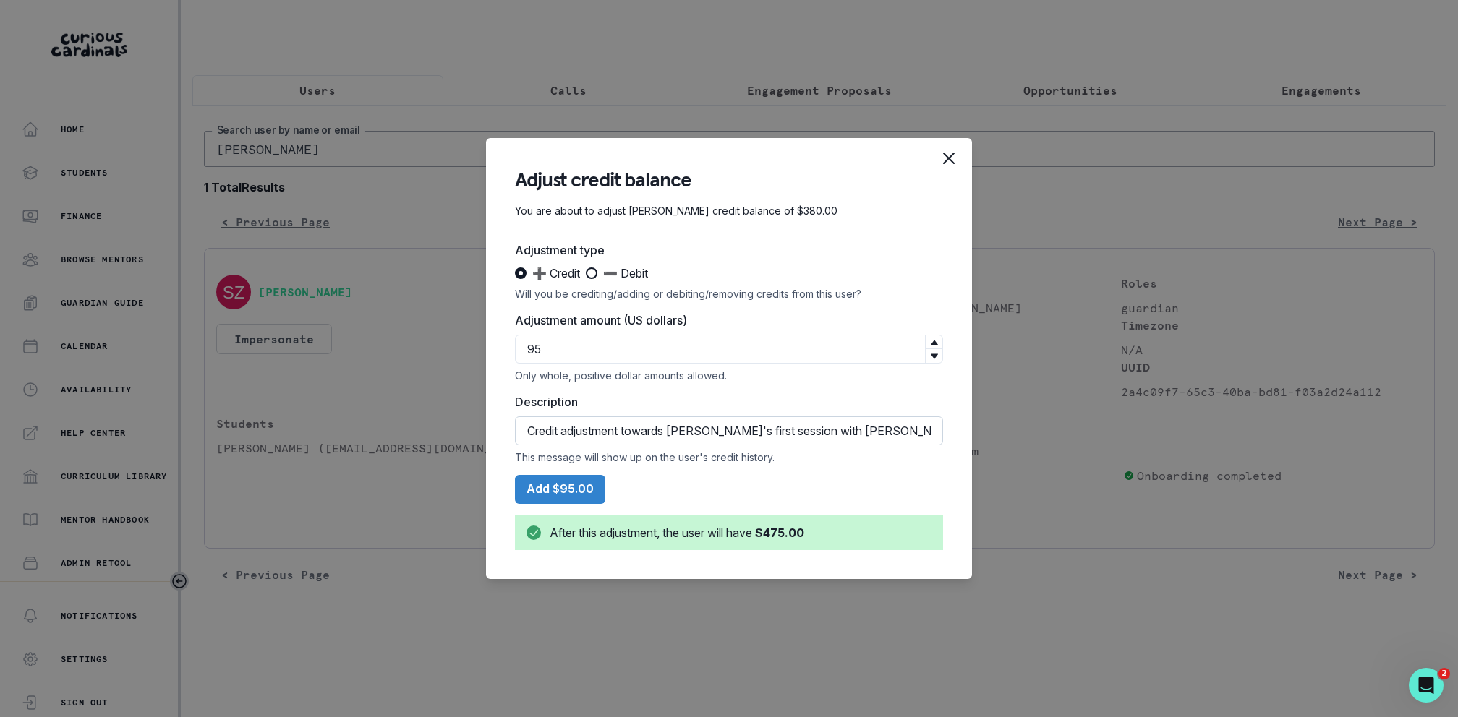
click at [680, 438] on input "Credit adjustment towards [PERSON_NAME]'s first session with [PERSON_NAME]." at bounding box center [729, 431] width 428 height 29
click at [689, 433] on input "Credit adjustment towards [PERSON_NAME]'s first session with [PERSON_NAME]." at bounding box center [729, 431] width 428 height 29
click at [838, 435] on input "Credit adjustment towards [PERSON_NAME]'s first session with [PERSON_NAME]." at bounding box center [729, 431] width 428 height 29
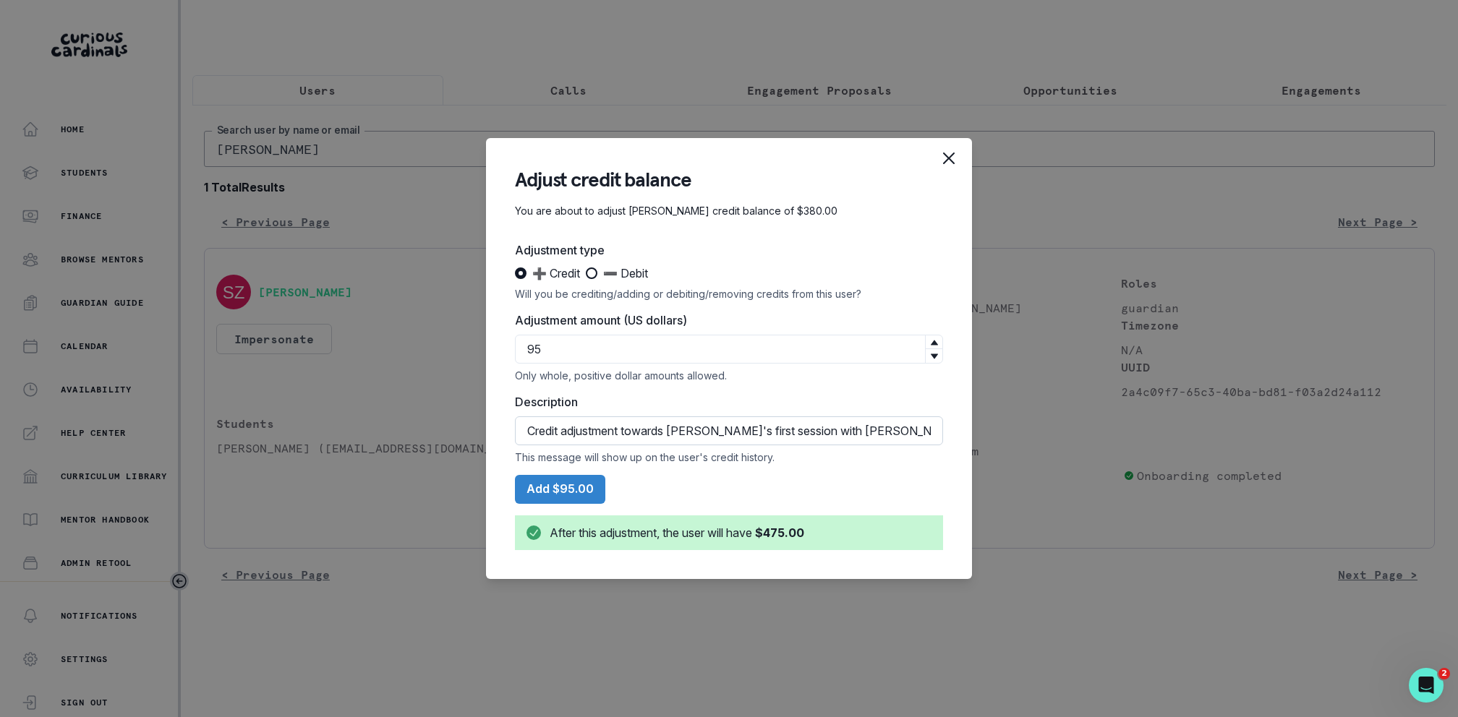
click at [838, 435] on input "Credit adjustment towards [PERSON_NAME]'s first session with [PERSON_NAME]." at bounding box center [729, 431] width 428 height 29
type input "Credit adjustment towards [PERSON_NAME]'s first session with [PERSON_NAME]."
click at [503, 406] on section "Adjust credit balance You are about to adjust [PERSON_NAME] credit balance of $…" at bounding box center [729, 358] width 486 height 441
click at [547, 487] on button "Add $95.00" at bounding box center [560, 489] width 90 height 29
